Goal: Task Accomplishment & Management: Use online tool/utility

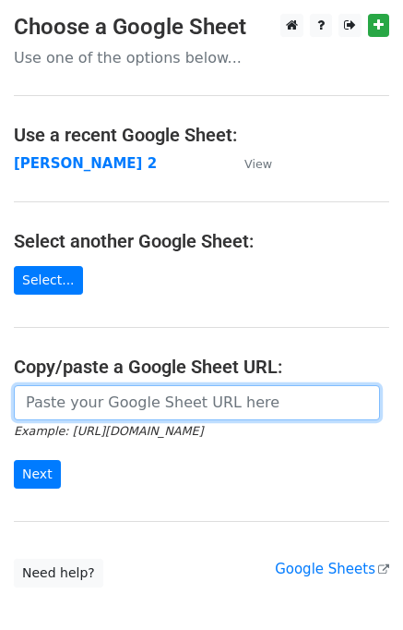
click at [111, 405] on input "url" at bounding box center [197, 402] width 366 height 35
type input "https://docs.google.com/spreadsheets/d/1ZDlVQjaDibfPTpoRrnWj8pjn7YSOO7xEi0WZbgJ…"
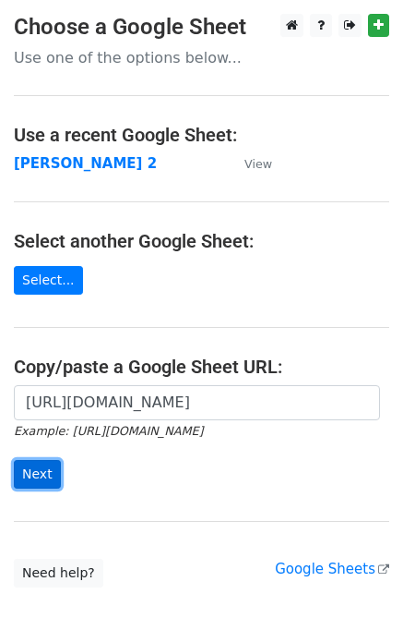
click at [43, 474] on input "Next" at bounding box center [37, 474] width 47 height 29
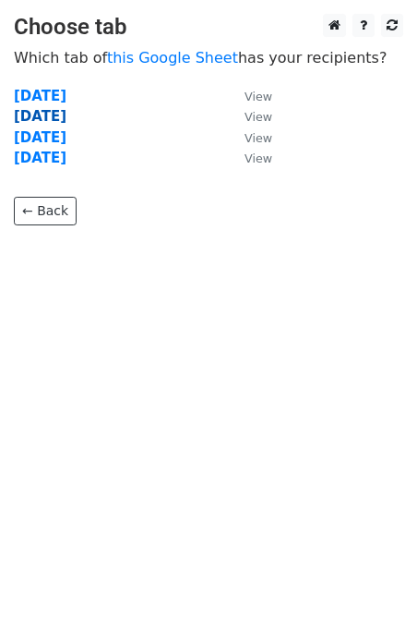
click at [57, 116] on strong "Wednesday" at bounding box center [40, 116] width 53 height 17
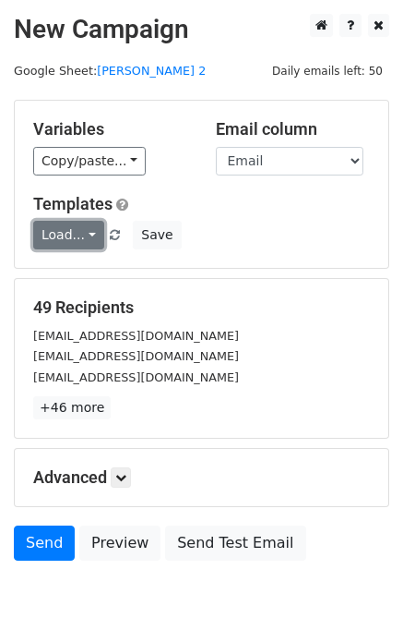
click at [40, 243] on link "Load..." at bounding box center [68, 235] width 71 height 29
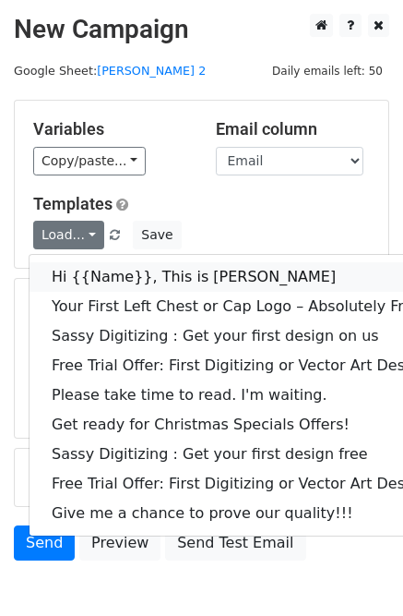
click at [76, 275] on link "Hi {{Name}}, This is [PERSON_NAME]" at bounding box center [266, 277] width 473 height 30
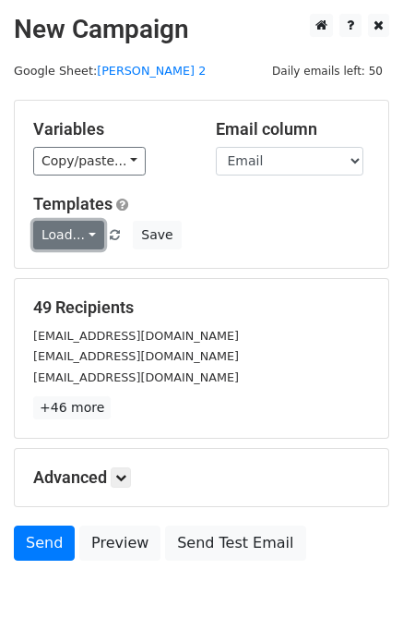
click at [69, 233] on link "Load..." at bounding box center [68, 235] width 71 height 29
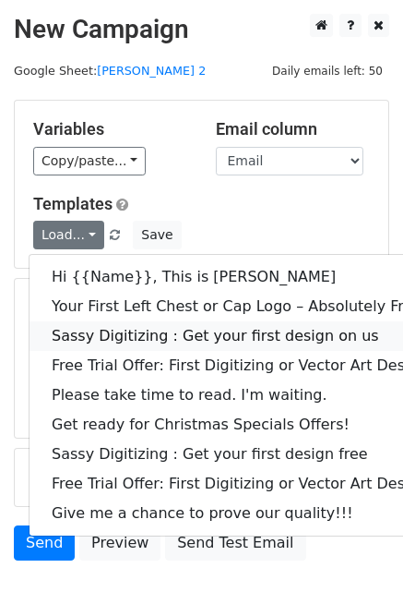
drag, startPoint x: 178, startPoint y: 341, endPoint x: 130, endPoint y: 327, distance: 50.0
click at [178, 340] on link "Sassy Digitizing : Get your first design on us" at bounding box center [266, 336] width 473 height 30
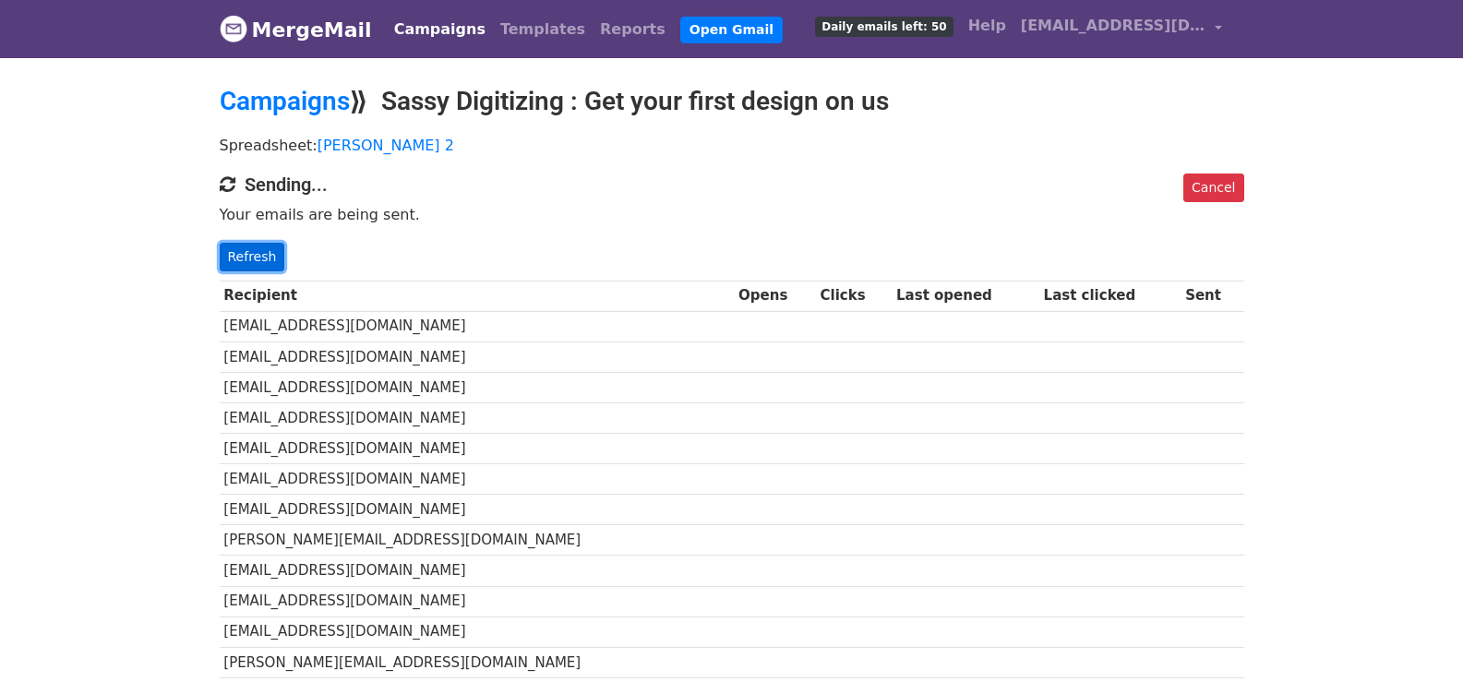
click at [235, 262] on link "Refresh" at bounding box center [253, 257] width 66 height 29
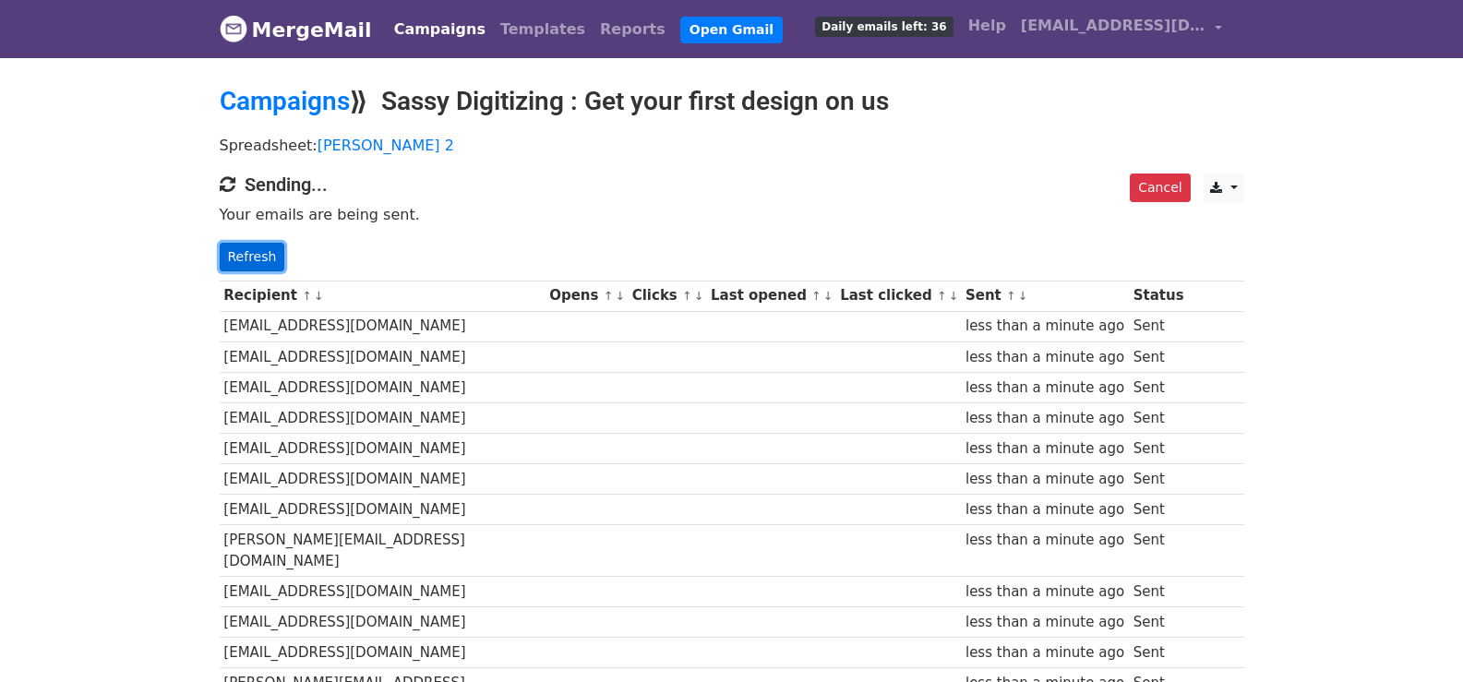
click at [229, 258] on link "Refresh" at bounding box center [253, 257] width 66 height 29
